Goal: Information Seeking & Learning: Check status

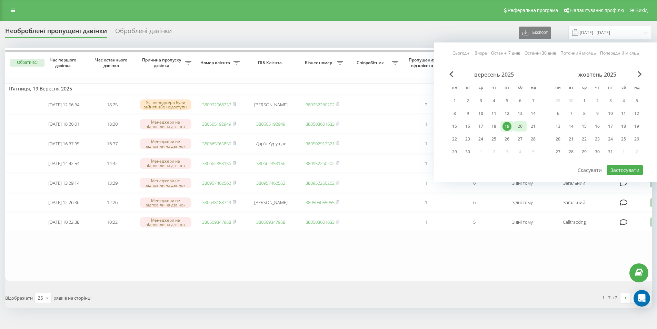
click at [517, 127] on div "20" at bounding box center [520, 126] width 9 height 9
click at [457, 141] on div "22" at bounding box center [454, 139] width 9 height 9
click at [516, 127] on div "20" at bounding box center [520, 126] width 9 height 9
click at [459, 137] on div "22" at bounding box center [454, 139] width 13 height 10
click at [636, 170] on button "Застосувати" at bounding box center [625, 170] width 37 height 10
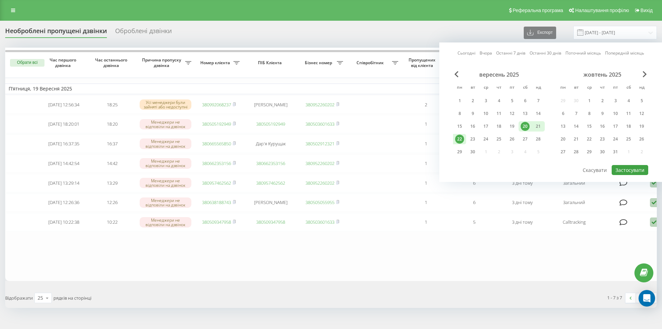
type input "[DATE] - [DATE]"
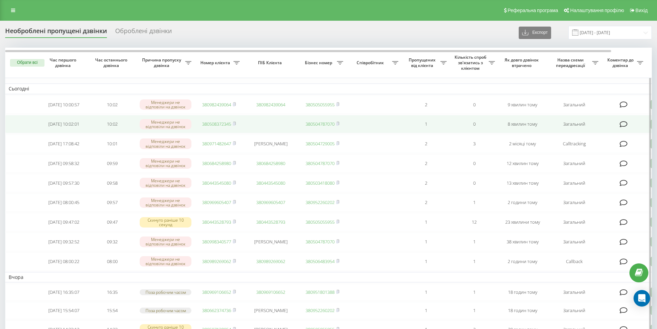
click at [226, 123] on link "380508372345" at bounding box center [216, 124] width 29 height 6
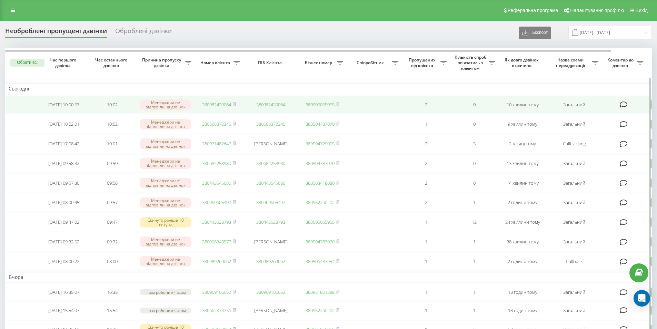
click at [215, 101] on td "380982439064" at bounding box center [219, 105] width 48 height 18
click at [216, 101] on td "380982439064" at bounding box center [219, 105] width 48 height 18
click at [226, 105] on link "380982439064" at bounding box center [216, 104] width 29 height 6
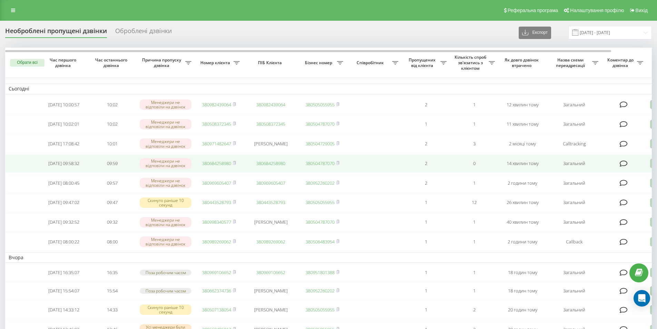
click at [222, 166] on link "380684258980" at bounding box center [216, 163] width 29 height 6
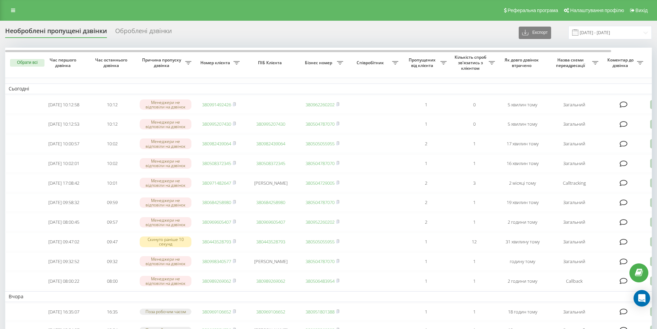
click at [194, 8] on div "Реферальна програма Налаштування профілю Вихід" at bounding box center [328, 10] width 657 height 21
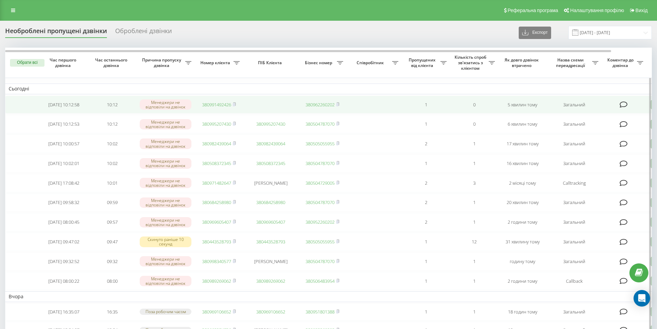
click at [210, 104] on link "380991492426" at bounding box center [216, 104] width 29 height 6
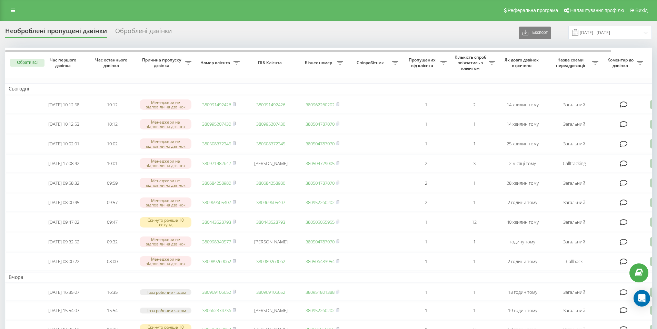
drag, startPoint x: 126, startPoint y: 4, endPoint x: 64, endPoint y: 0, distance: 62.2
click at [123, 4] on div "Реферальна програма Налаштування профілю Вихід" at bounding box center [328, 10] width 657 height 21
click at [123, 6] on div "Реферальна програма Налаштування профілю Вихід" at bounding box center [328, 10] width 657 height 21
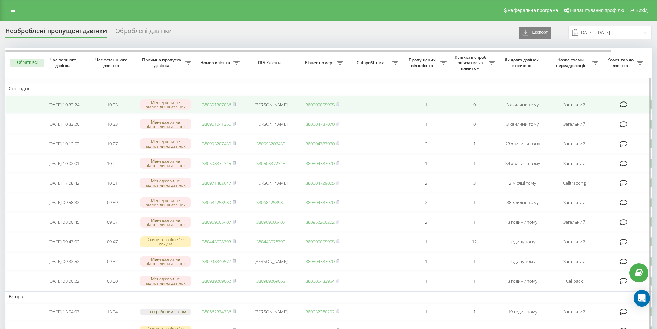
click at [220, 103] on link "380501307036" at bounding box center [216, 104] width 29 height 6
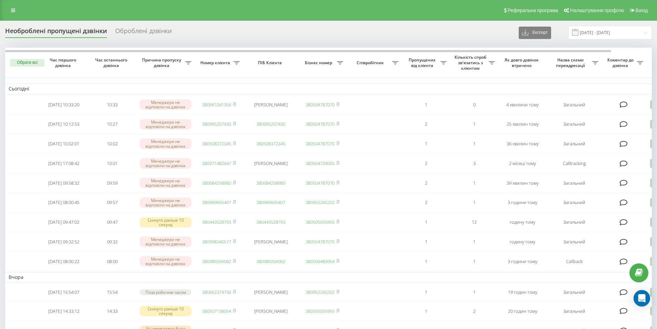
click at [124, 13] on div "Реферальна програма Налаштування профілю Вихід" at bounding box center [328, 10] width 657 height 21
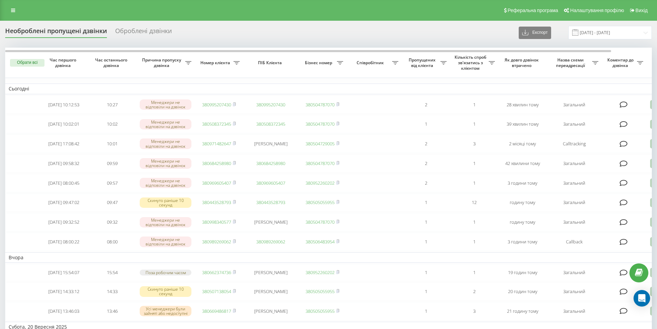
click at [147, 14] on div "Реферальна програма Налаштування профілю Вихід" at bounding box center [328, 10] width 657 height 21
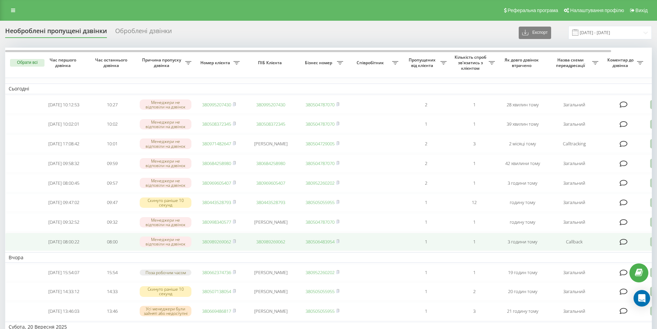
click at [205, 245] on link "380989269062" at bounding box center [216, 241] width 29 height 6
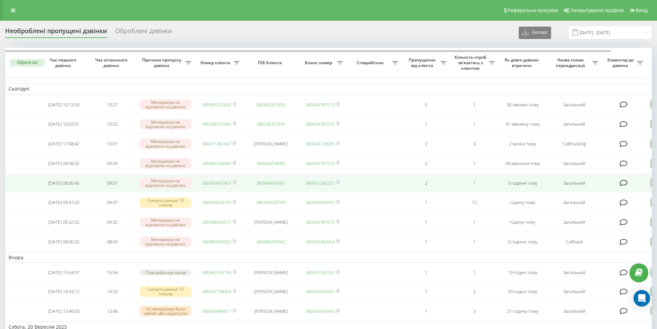
scroll to position [34, 0]
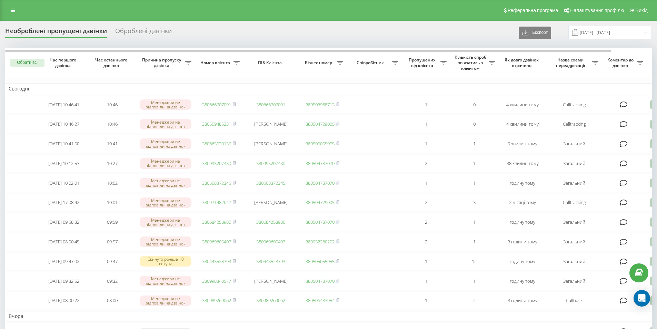
click at [66, 2] on div "Реферальна програма Налаштування профілю Вихід" at bounding box center [328, 10] width 657 height 21
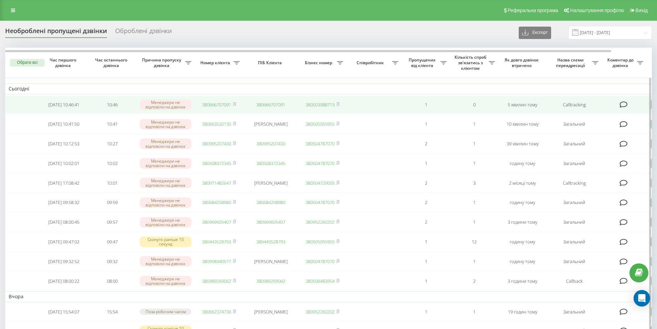
click at [219, 101] on td "380666707091" at bounding box center [219, 105] width 48 height 18
click at [229, 104] on link "380666707091" at bounding box center [216, 104] width 29 height 6
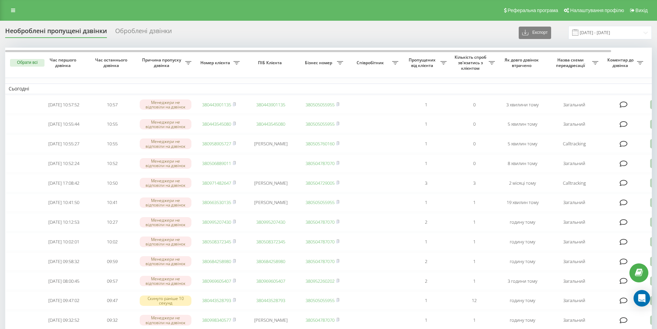
click at [136, 7] on div "Реферальна програма Налаштування профілю Вихід" at bounding box center [328, 10] width 657 height 21
click at [116, 14] on div "Реферальна програма Налаштування профілю Вихід" at bounding box center [328, 10] width 657 height 21
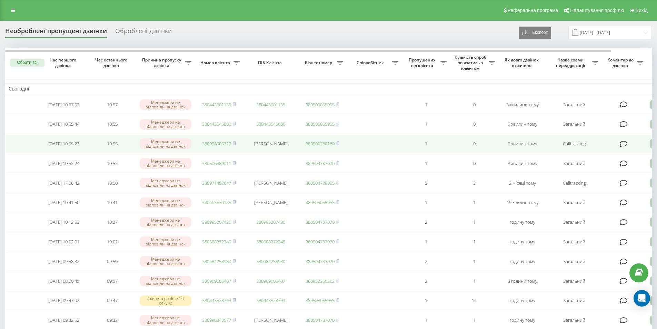
click at [221, 145] on link "380958905727" at bounding box center [216, 143] width 29 height 6
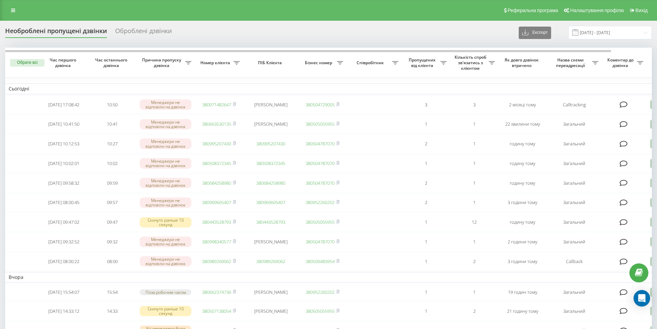
click at [92, 8] on div "Реферальна програма Налаштування профілю Вихід" at bounding box center [328, 10] width 657 height 21
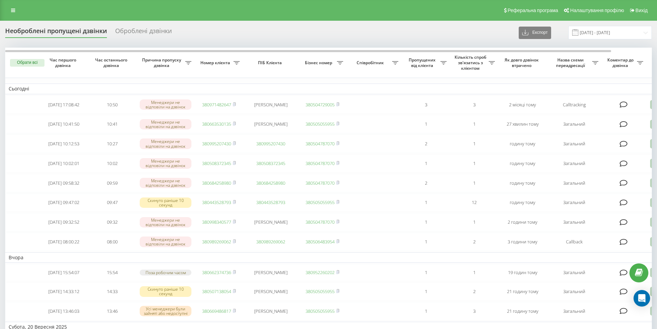
click at [96, 13] on div "Реферальна програма Налаштування профілю Вихід" at bounding box center [328, 10] width 657 height 21
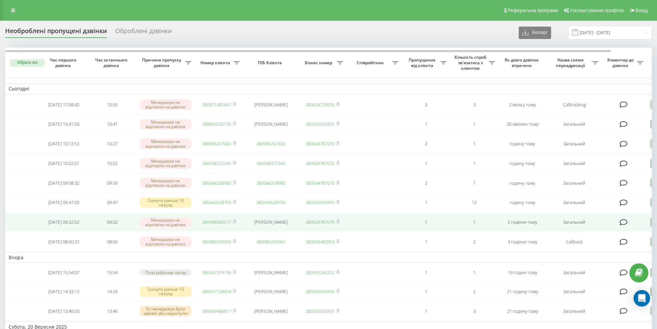
click at [222, 225] on link "380998340577" at bounding box center [216, 222] width 29 height 6
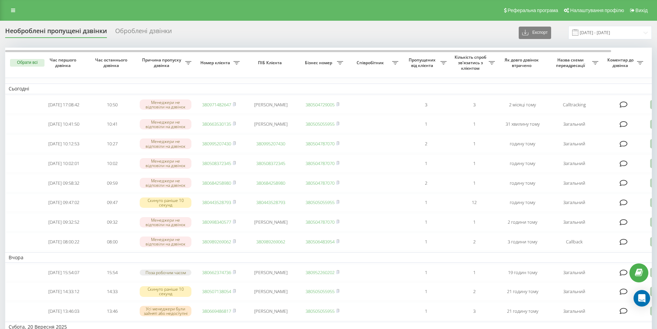
click at [150, 4] on div "Реферальна програма Налаштування профілю Вихід" at bounding box center [328, 10] width 657 height 21
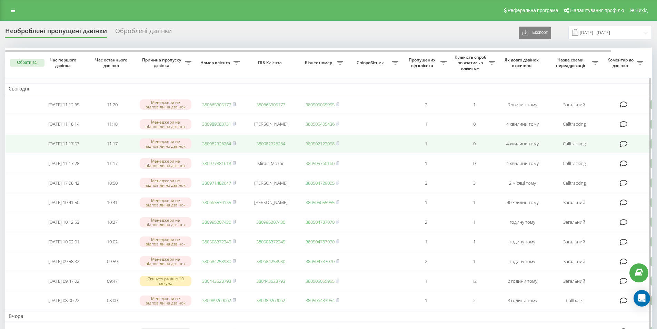
click at [216, 143] on link "380982326264" at bounding box center [216, 143] width 29 height 6
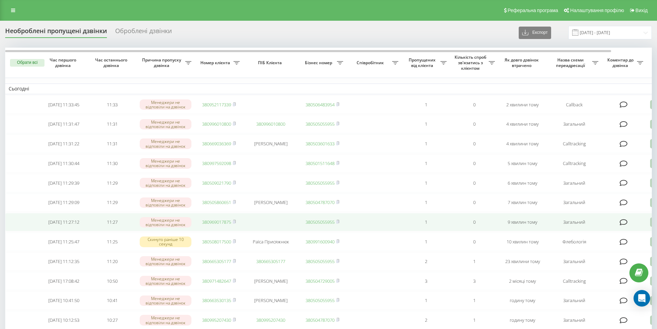
click at [223, 225] on link "380969017875" at bounding box center [216, 222] width 29 height 6
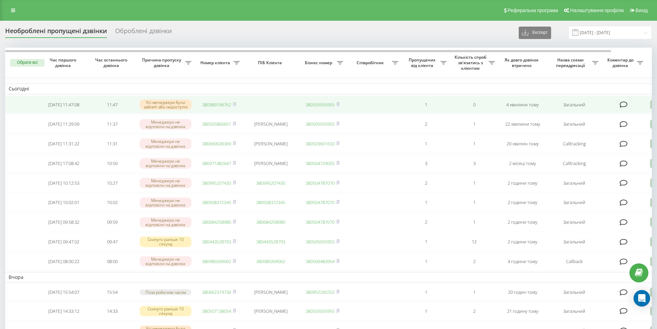
click at [214, 105] on link "380989196762" at bounding box center [216, 104] width 29 height 6
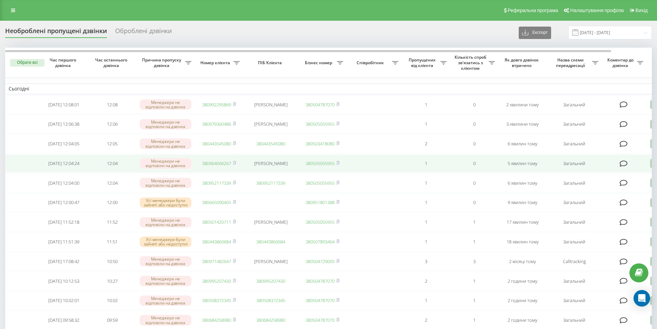
click at [216, 164] on link "380964066267" at bounding box center [216, 163] width 29 height 6
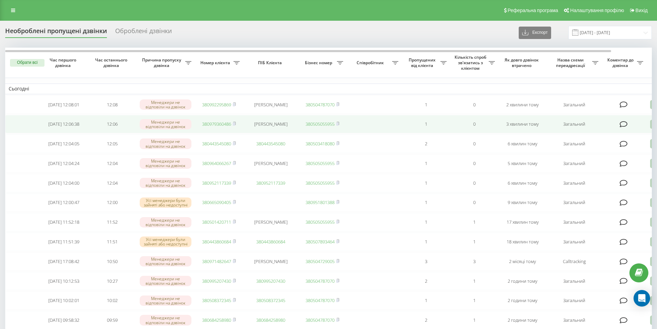
click at [212, 127] on link "380979360486" at bounding box center [216, 124] width 29 height 6
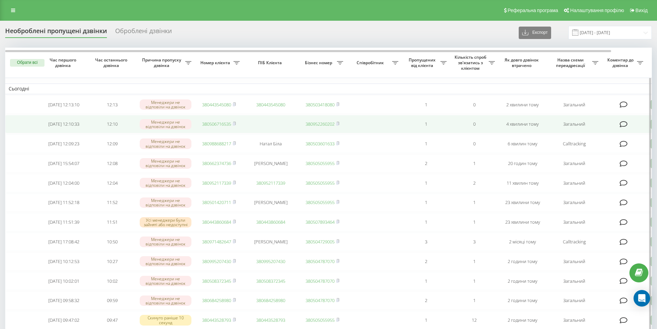
click at [213, 125] on link "380506716535" at bounding box center [216, 124] width 29 height 6
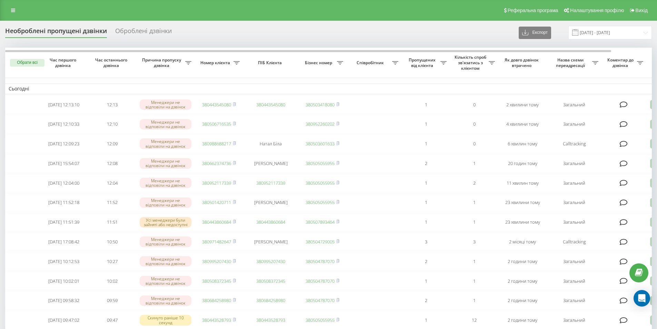
drag, startPoint x: 135, startPoint y: 10, endPoint x: 126, endPoint y: 3, distance: 10.8
click at [135, 10] on div "Реферальна програма Налаштування профілю Вихід" at bounding box center [328, 10] width 657 height 21
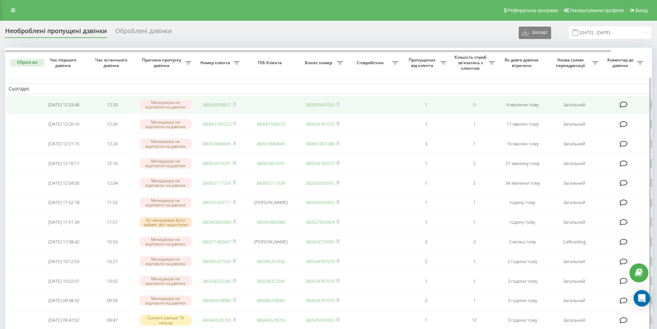
click at [202, 107] on link "380669008821" at bounding box center [216, 104] width 29 height 6
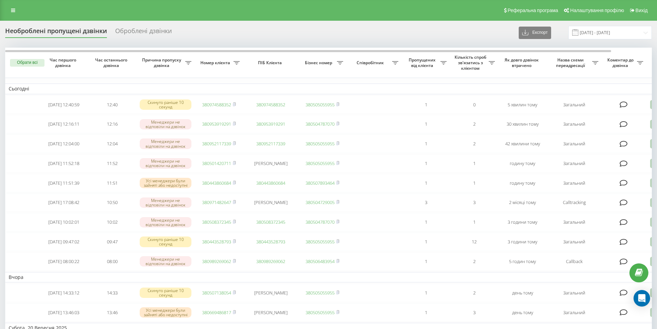
click at [156, 8] on div "Реферальна програма Налаштування профілю Вихід" at bounding box center [328, 10] width 657 height 21
click at [159, 13] on div "Реферальна програма Налаштування профілю Вихід" at bounding box center [328, 10] width 657 height 21
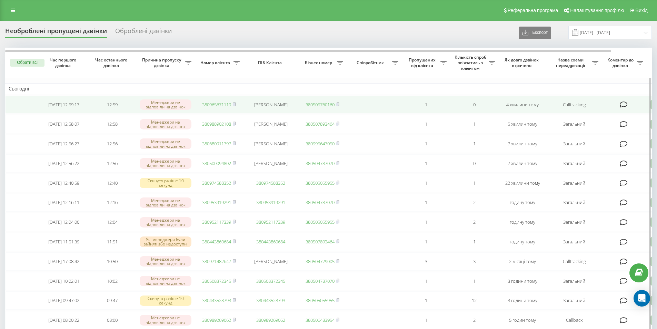
click at [225, 106] on link "380965671119" at bounding box center [216, 104] width 29 height 6
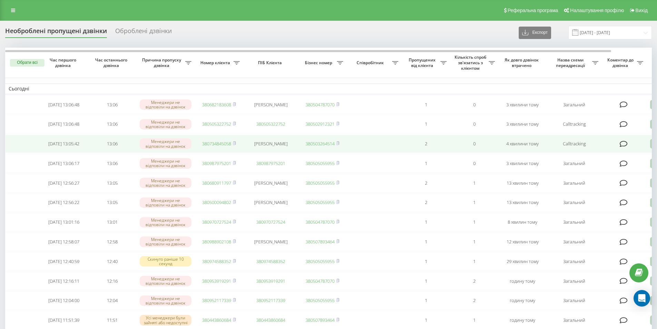
click at [224, 146] on link "380734845058" at bounding box center [216, 143] width 29 height 6
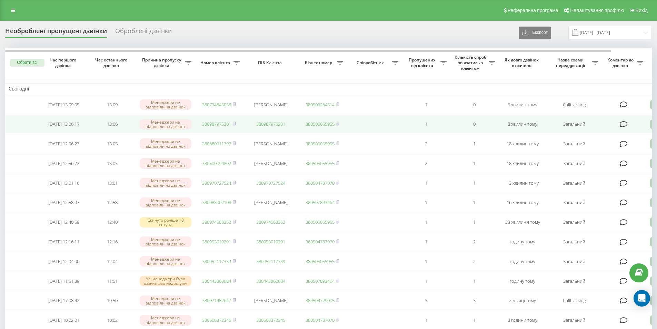
click at [209, 126] on link "380987975201" at bounding box center [216, 124] width 29 height 6
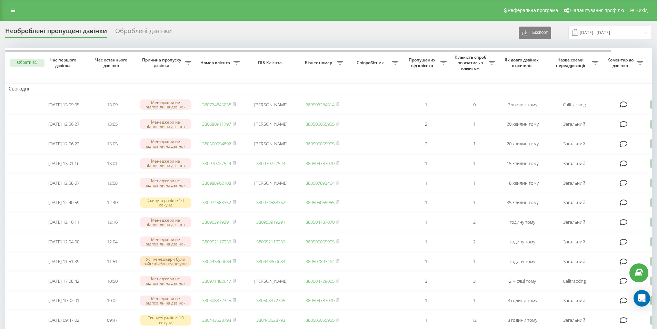
click at [53, 7] on div "Реферальна програма Налаштування профілю Вихід" at bounding box center [328, 10] width 657 height 21
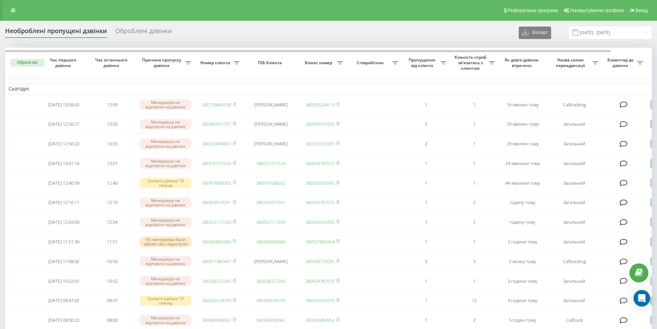
click at [145, 12] on div "Реферальна програма Налаштування профілю Вихід" at bounding box center [328, 10] width 657 height 21
click at [129, 6] on div "Реферальна програма Налаштування профілю Вихід" at bounding box center [328, 10] width 657 height 21
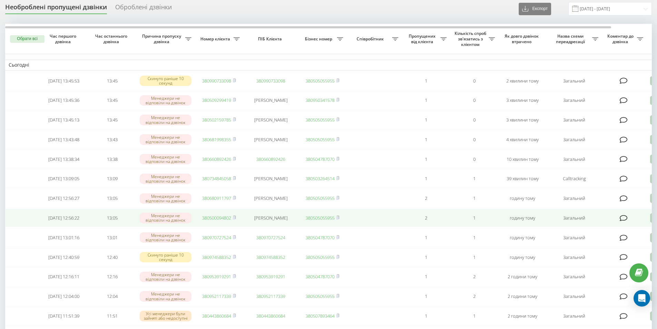
scroll to position [34, 0]
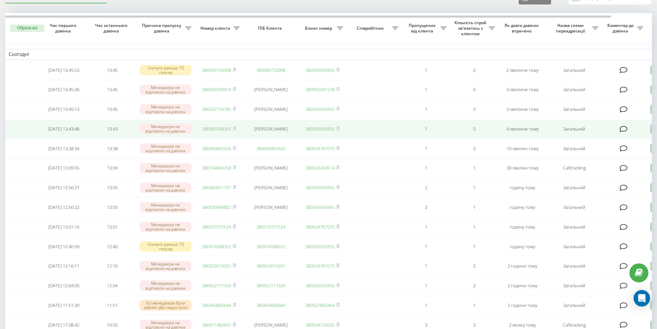
click at [203, 132] on link "380681998355" at bounding box center [216, 129] width 29 height 6
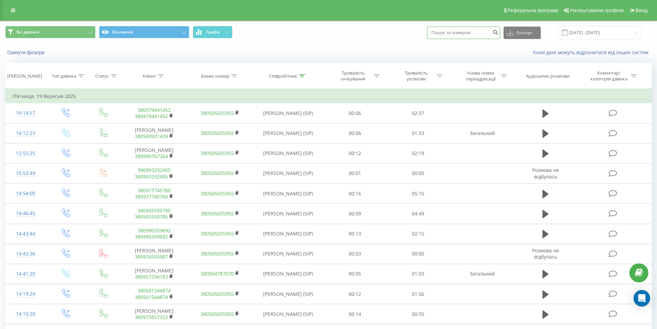
click at [466, 33] on input at bounding box center [463, 33] width 73 height 12
paste input "+38 098 828 5970"
click at [448, 32] on input "+38 098 828 5970" at bounding box center [463, 33] width 73 height 12
drag, startPoint x: 448, startPoint y: 32, endPoint x: 398, endPoint y: 31, distance: 50.7
click at [398, 31] on div "Всі дзвінки Основний Графік +38 098 828 5970 Експорт .csv .xls .xlsx 19.09.2025…" at bounding box center [328, 32] width 647 height 13
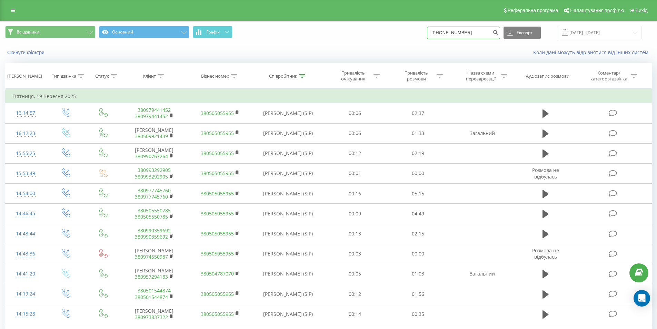
click at [448, 32] on input "+38 098 828 5970" at bounding box center [463, 33] width 73 height 12
drag, startPoint x: 448, startPoint y: 32, endPoint x: 418, endPoint y: 31, distance: 29.3
click at [418, 31] on div "Всі дзвінки Основний Графік +38 098 828 5970 Експорт .csv .xls .xlsx 19.09.2025…" at bounding box center [328, 32] width 647 height 13
type input "098 828 5970"
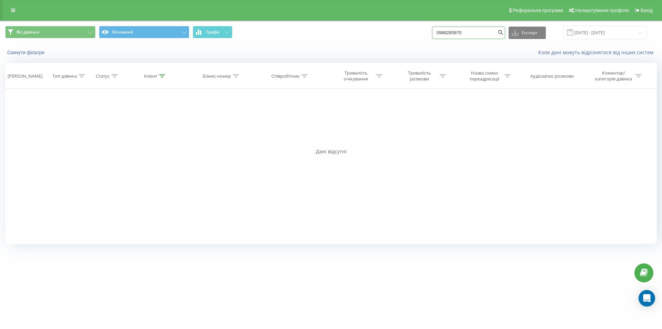
drag, startPoint x: 476, startPoint y: 29, endPoint x: 443, endPoint y: 32, distance: 32.9
click at [443, 32] on input "0988285970" at bounding box center [468, 33] width 73 height 12
paste input "+39 327 677 7304"
click at [480, 30] on input "+39 327 677 7304" at bounding box center [468, 33] width 73 height 12
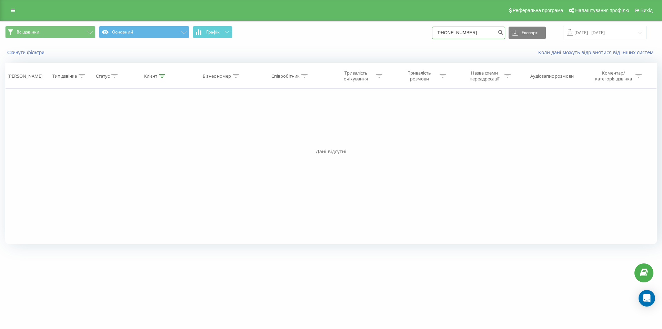
click at [480, 30] on input "+39 327 677 7304" at bounding box center [468, 33] width 73 height 12
paste input "8 063 951 4489"
drag, startPoint x: 454, startPoint y: 31, endPoint x: 396, endPoint y: 36, distance: 57.8
click at [396, 36] on div "Всі дзвінки Основний Графік +38 063 951 4489 Експорт .csv .xls .xlsx 22.06.2025…" at bounding box center [331, 32] width 652 height 13
type input "063 951 4489"
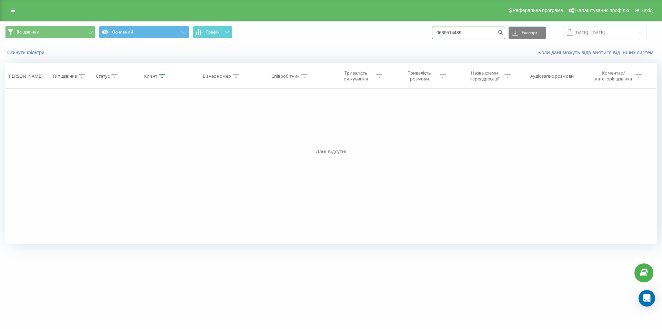
drag, startPoint x: 473, startPoint y: 34, endPoint x: 371, endPoint y: 31, distance: 101.8
click at [371, 31] on div "Всі дзвінки Основний Графік 0639514489 Експорт .csv .xls .xlsx 22.06.2025 - 22.…" at bounding box center [331, 32] width 652 height 13
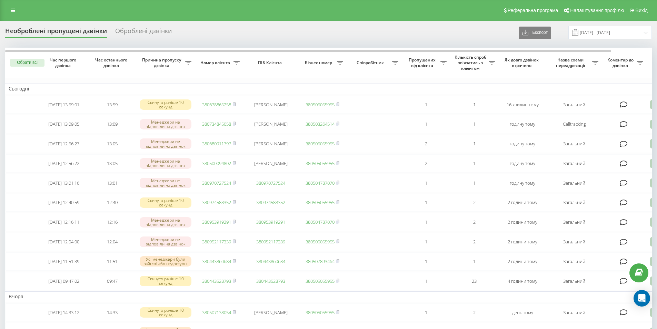
click at [182, 15] on div "Реферальна програма Налаштування профілю Вихід" at bounding box center [328, 10] width 657 height 21
